Goal: Navigation & Orientation: Find specific page/section

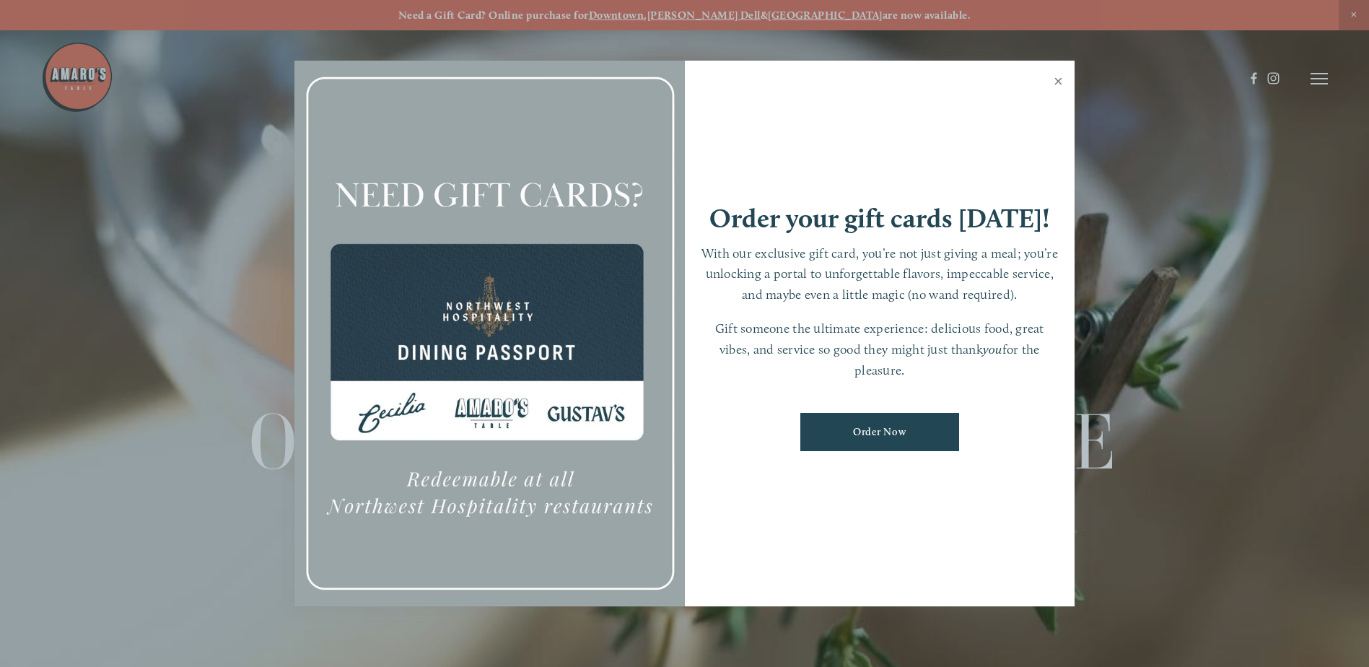
click at [1063, 82] on link "Close" at bounding box center [1059, 83] width 28 height 40
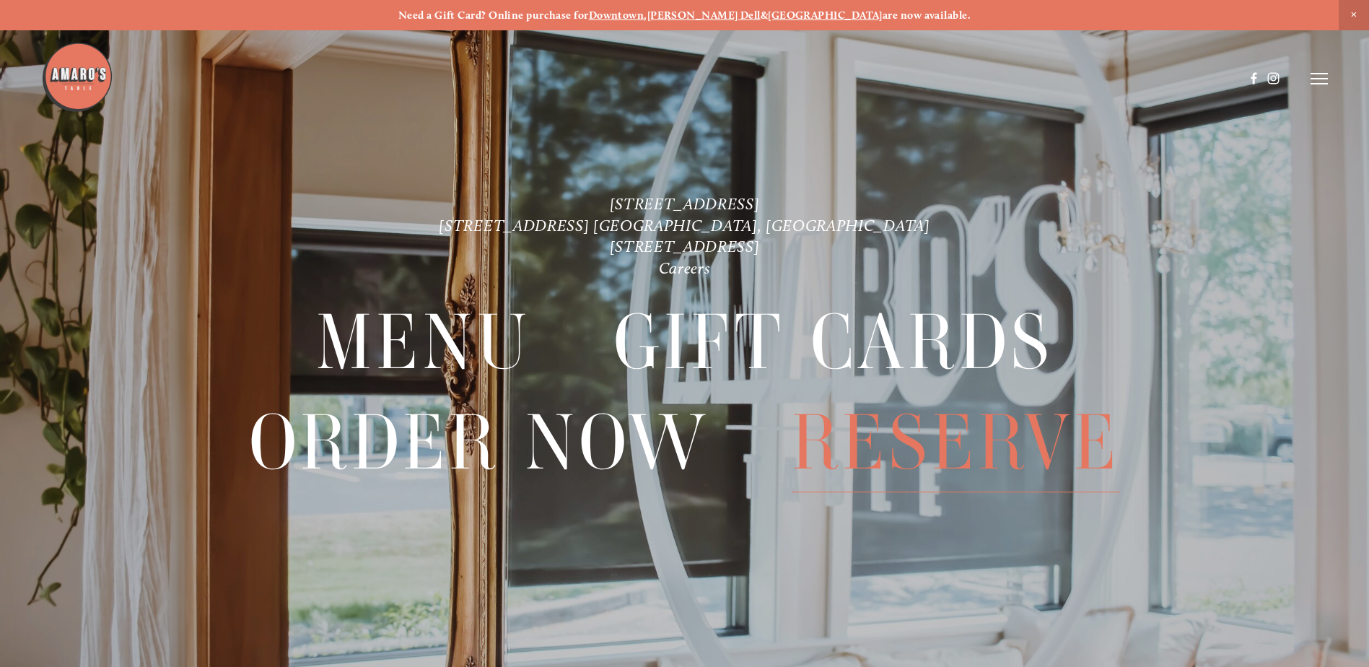
click at [966, 432] on span "Reserve" at bounding box center [956, 442] width 328 height 99
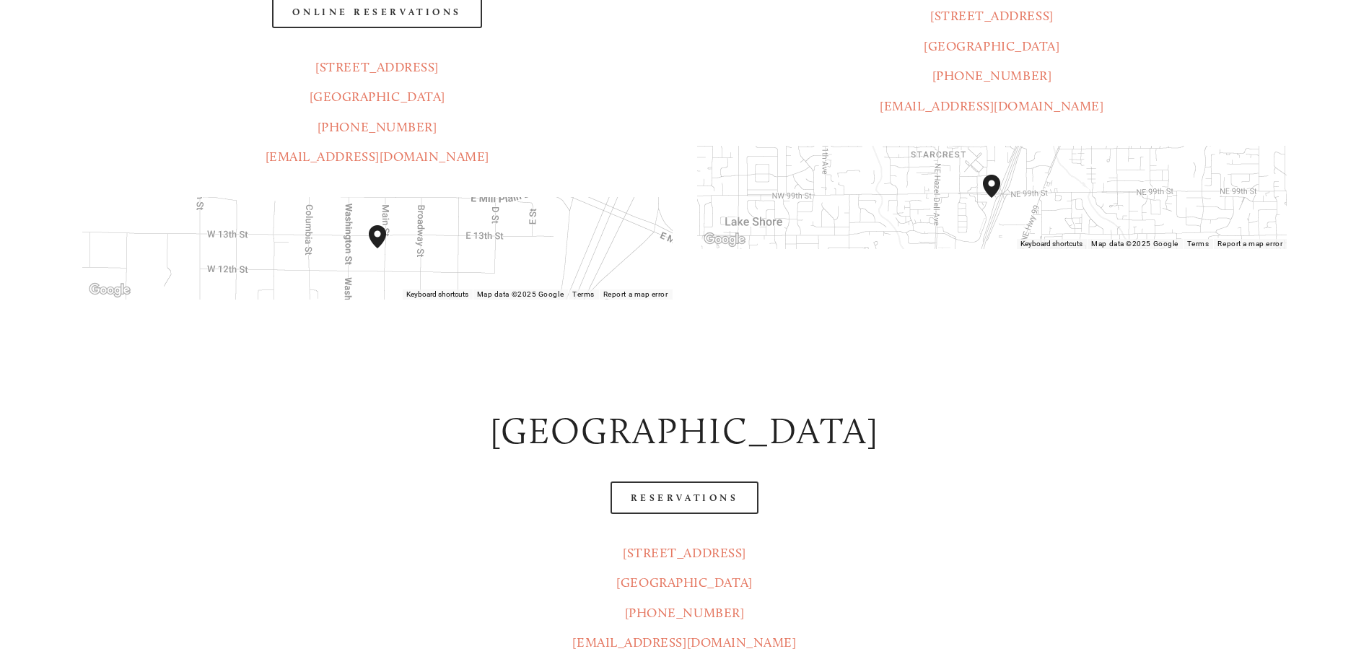
scroll to position [577, 0]
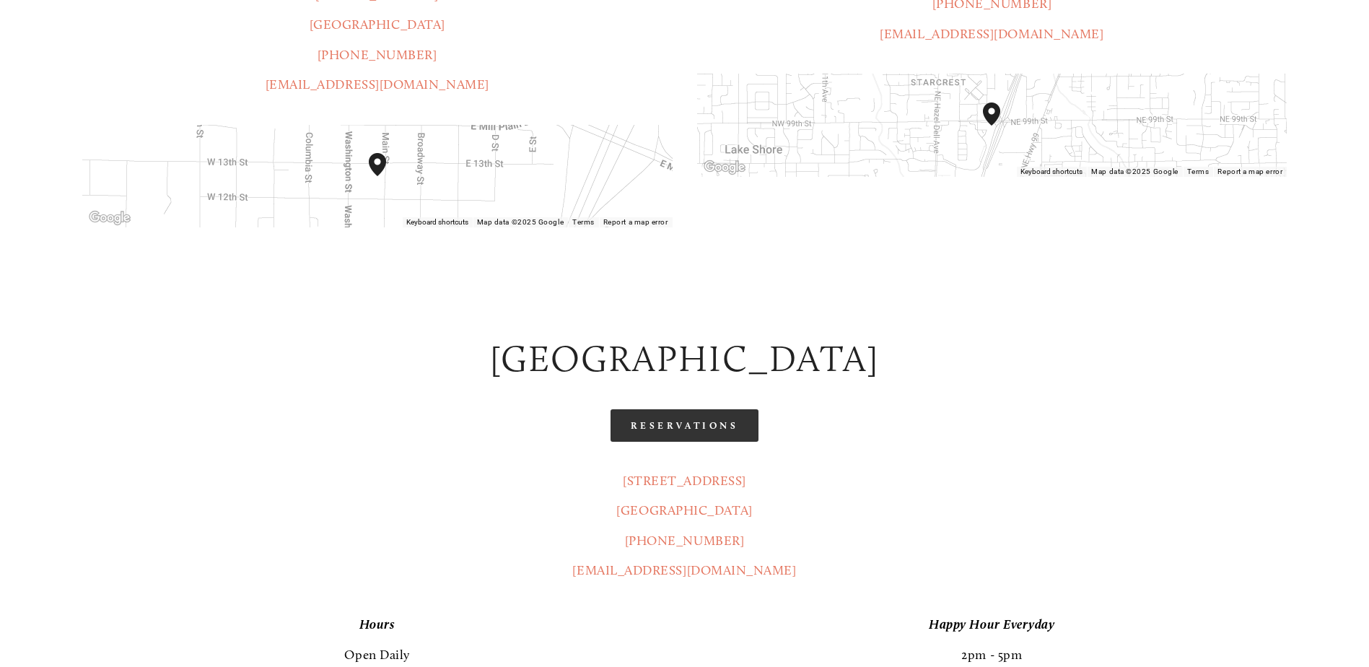
click at [702, 409] on link "Reservations" at bounding box center [685, 425] width 149 height 32
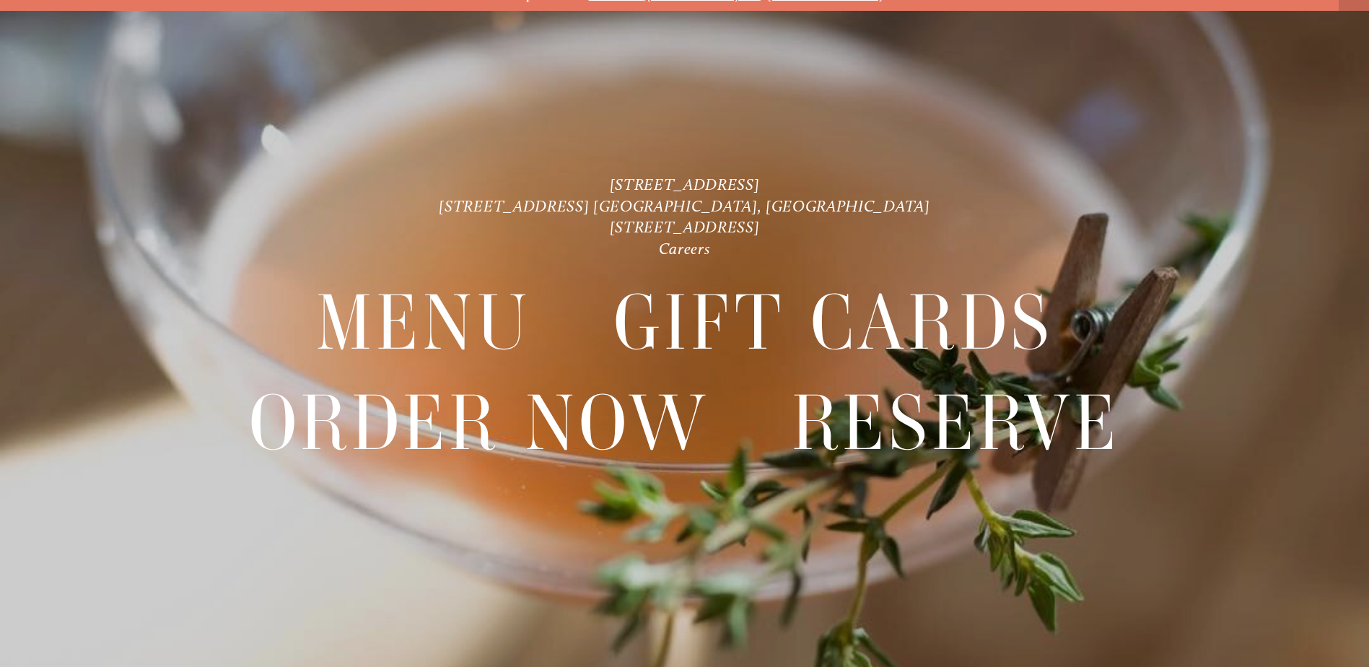
scroll to position [30, 0]
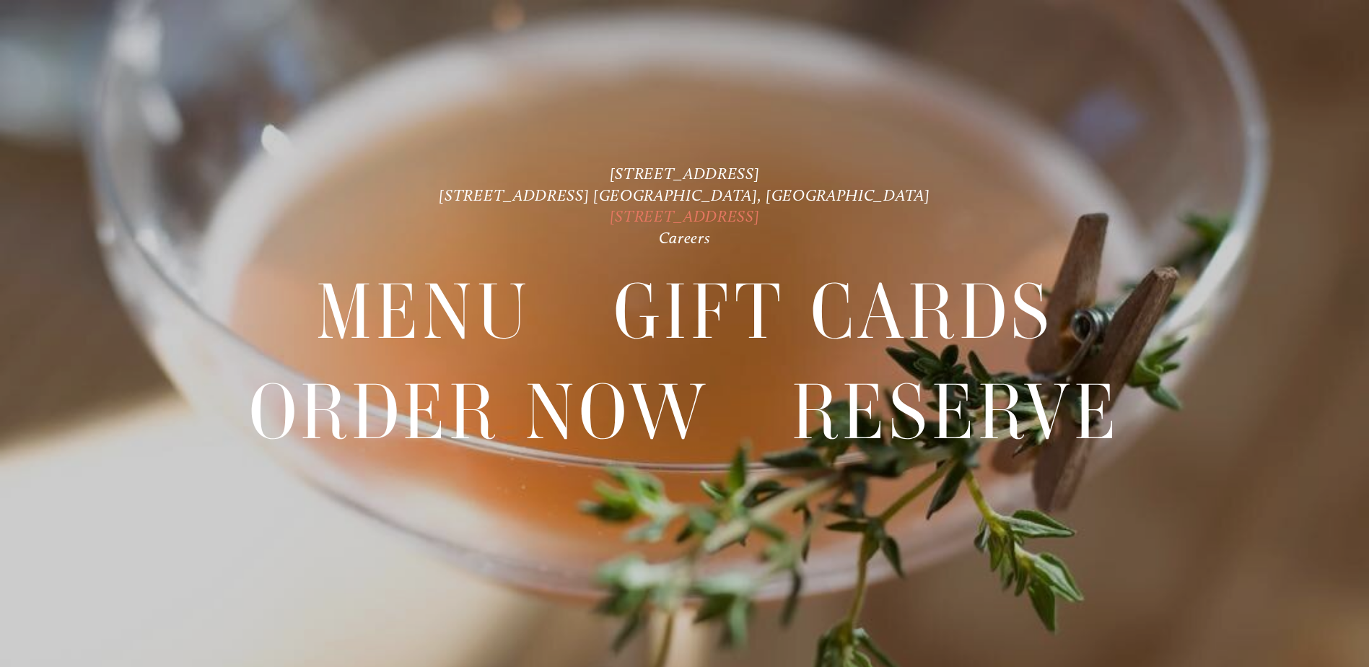
click at [760, 216] on link "[STREET_ADDRESS]" at bounding box center [685, 215] width 150 height 19
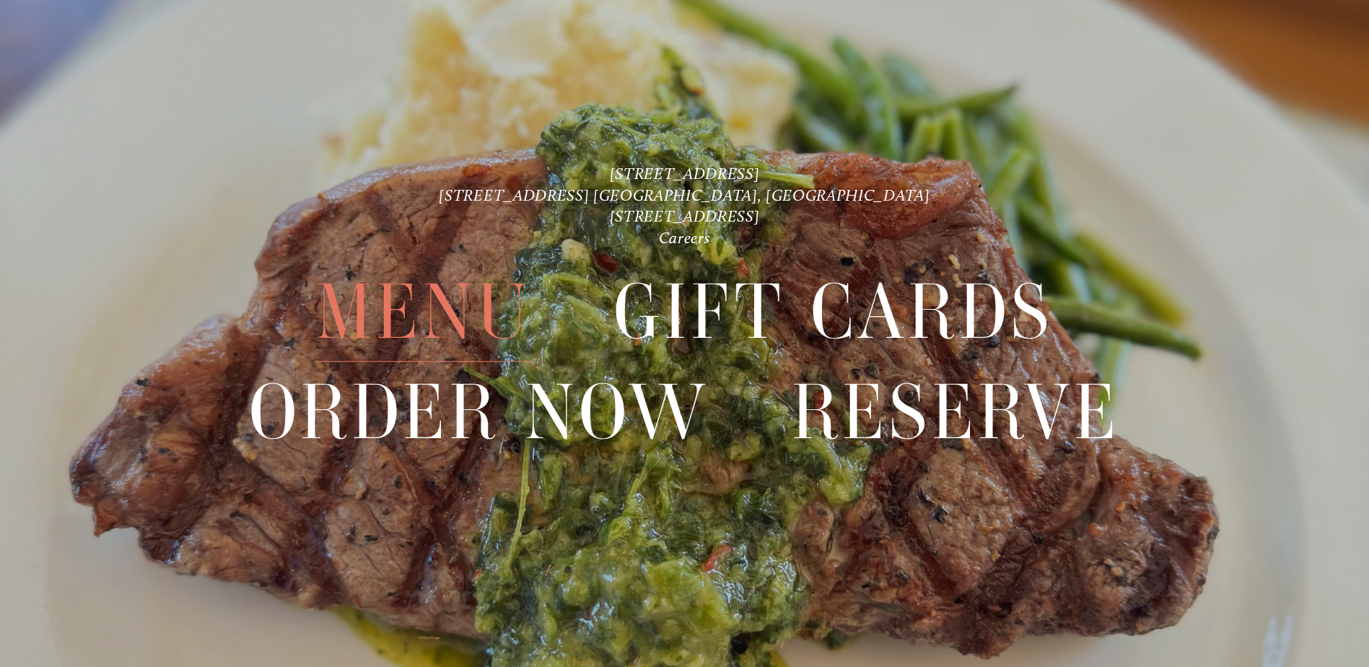
click at [444, 311] on span "Menu" at bounding box center [423, 312] width 215 height 99
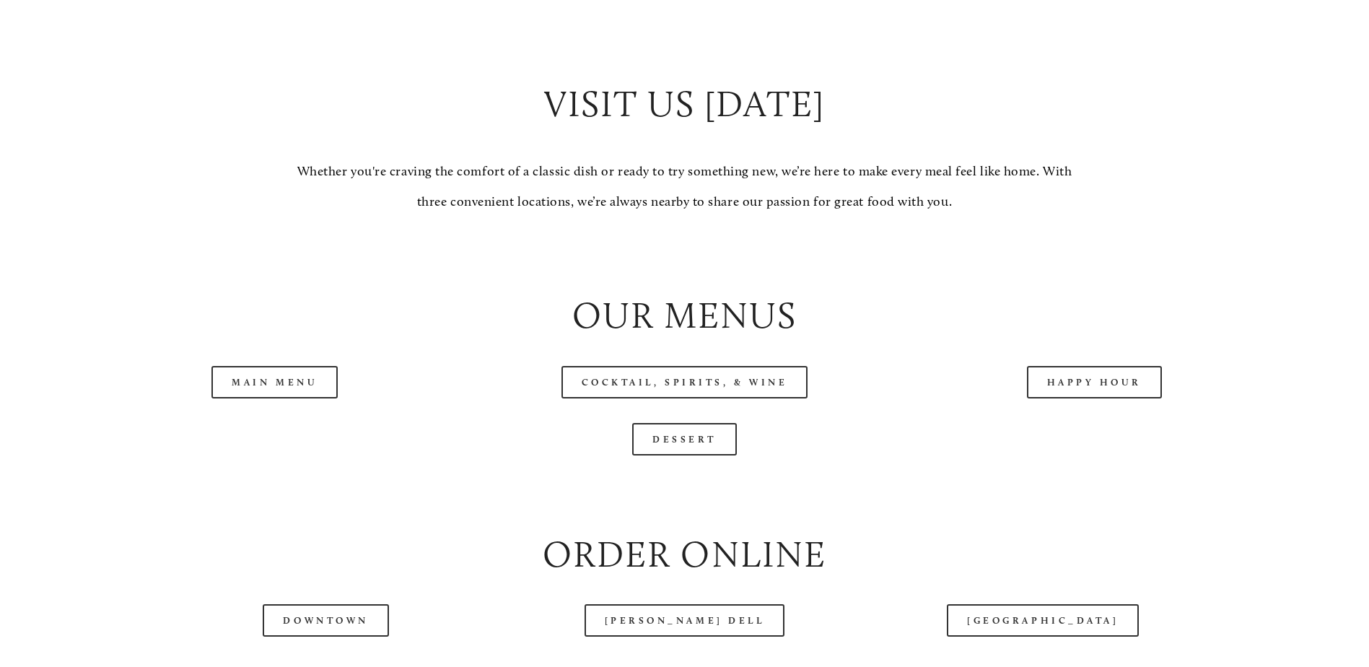
scroll to position [1444, 0]
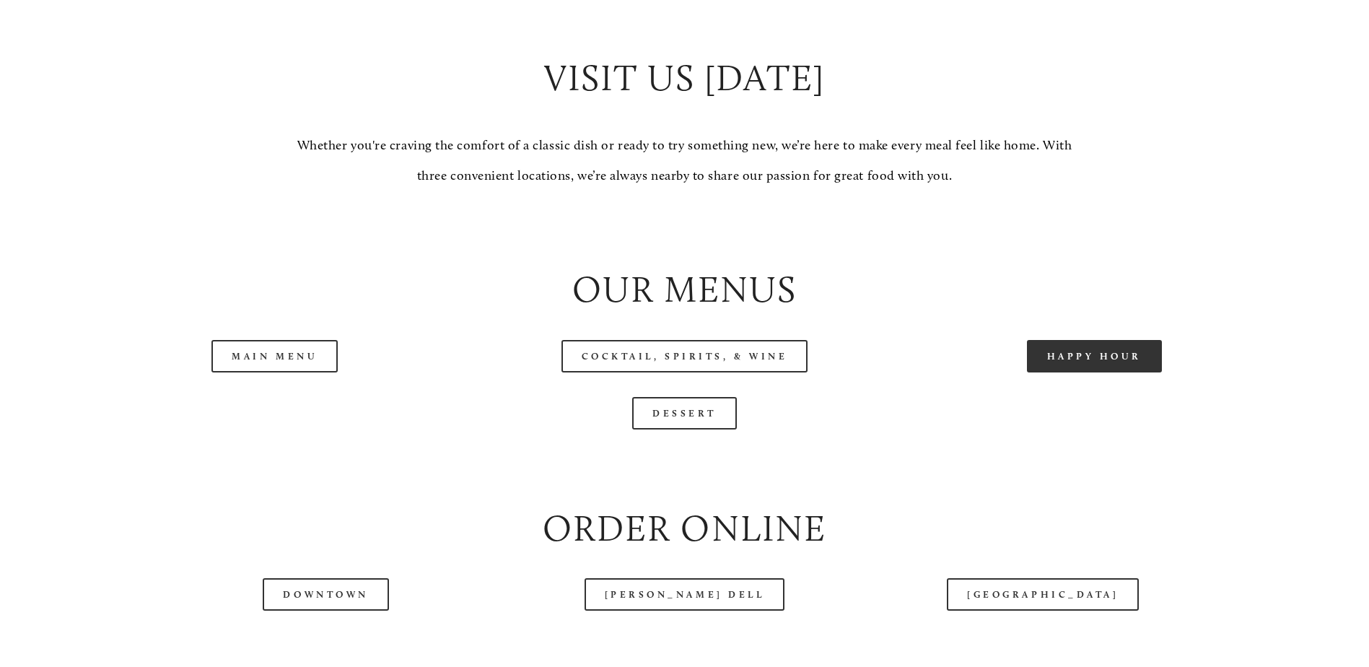
click at [1096, 372] on link "Happy Hour" at bounding box center [1095, 356] width 136 height 32
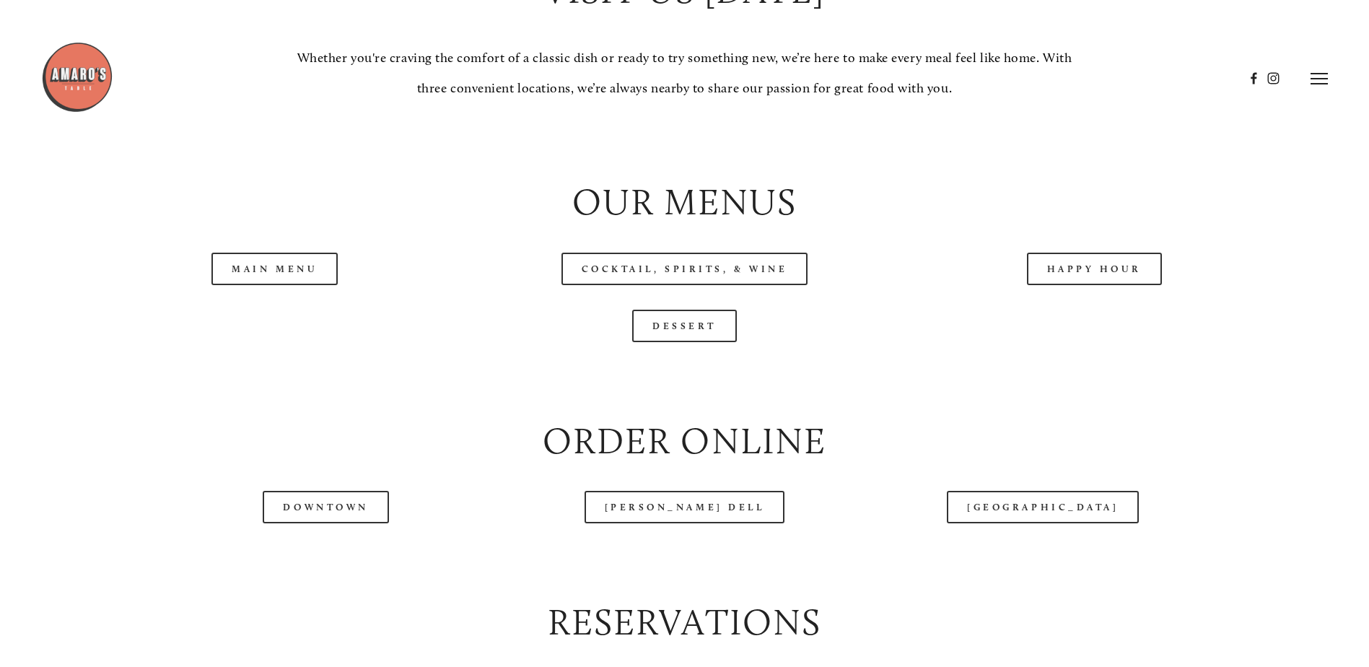
scroll to position [1516, 0]
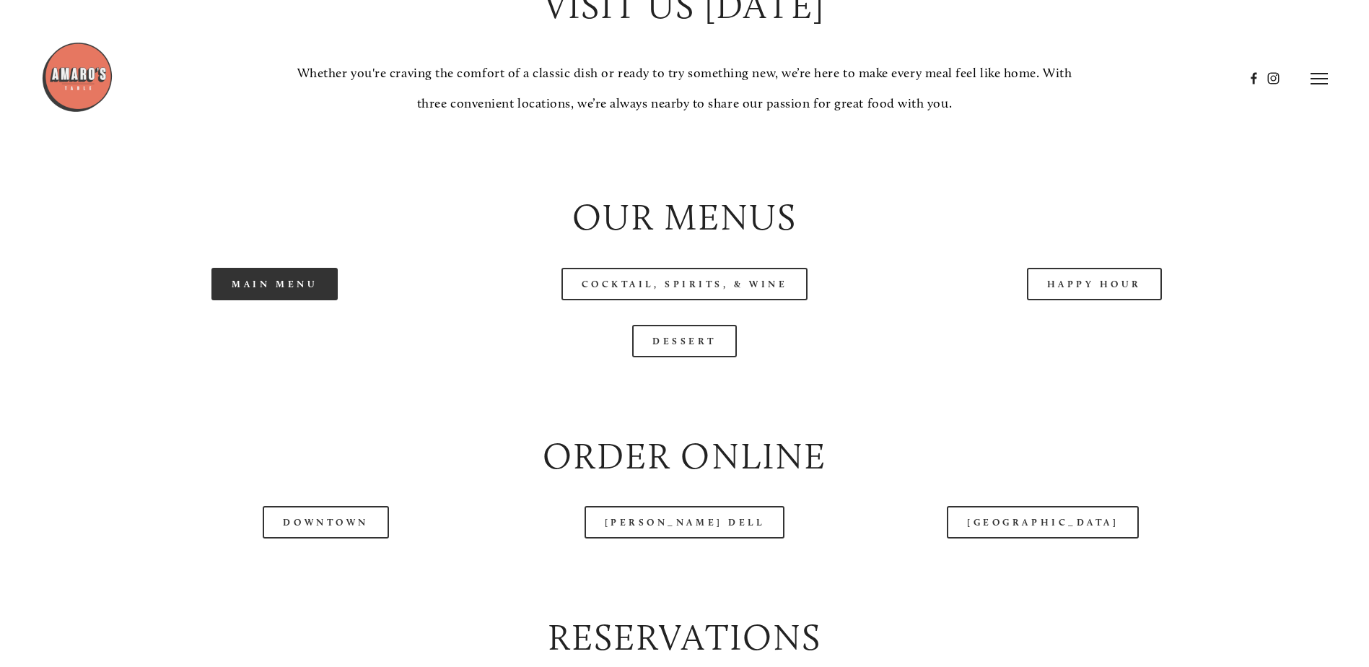
click at [311, 300] on link "Main Menu" at bounding box center [274, 284] width 126 height 32
